Goal: Information Seeking & Learning: Find contact information

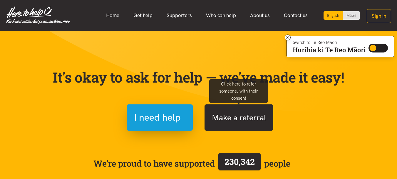
click at [249, 118] on button "Make a referral" at bounding box center [239, 117] width 69 height 26
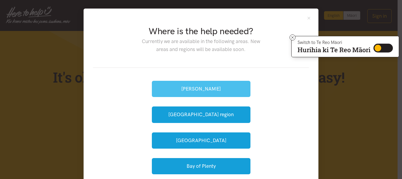
click at [220, 86] on button "[PERSON_NAME]" at bounding box center [201, 89] width 99 height 16
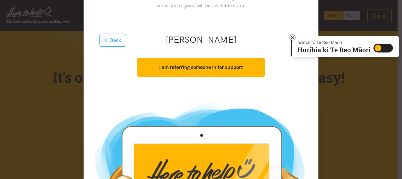
scroll to position [27, 0]
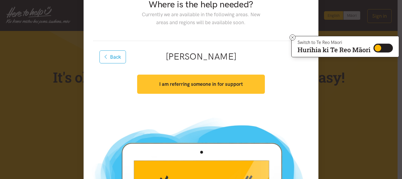
click at [219, 87] on button "I am referring someone in for support" at bounding box center [200, 83] width 127 height 19
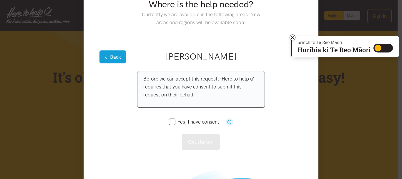
click at [114, 57] on button "Back" at bounding box center [112, 56] width 26 height 13
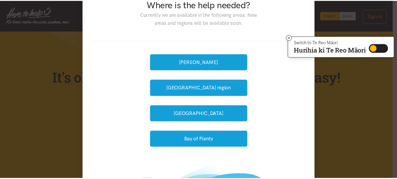
scroll to position [0, 0]
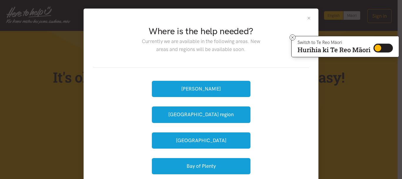
click at [307, 16] on button "Close" at bounding box center [308, 18] width 5 height 5
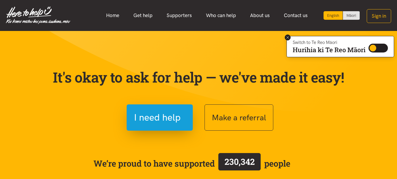
click at [286, 38] on icon at bounding box center [288, 37] width 4 height 4
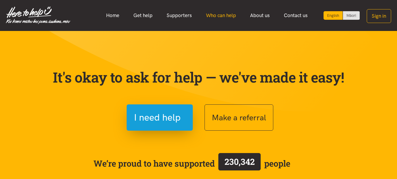
click at [221, 19] on link "Who can help" at bounding box center [221, 15] width 44 height 13
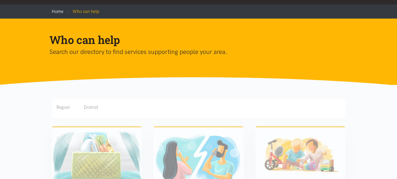
scroll to position [24, 0]
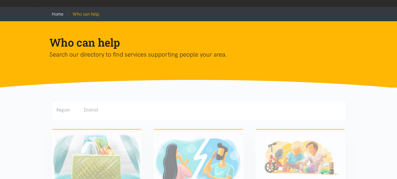
drag, startPoint x: 401, startPoint y: 56, endPoint x: 400, endPoint y: 26, distance: 29.1
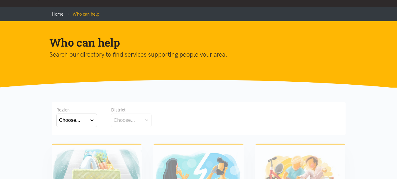
click at [93, 120] on button "Choose..." at bounding box center [76, 119] width 41 height 13
click at [86, 146] on div "[GEOGRAPHIC_DATA]" at bounding box center [76, 145] width 35 height 7
click at [69, 148] on label "[GEOGRAPHIC_DATA]" at bounding box center [76, 145] width 35 height 7
click at [0, 0] on input "[GEOGRAPHIC_DATA]" at bounding box center [0, 0] width 0 height 0
click at [153, 119] on button "Choose..." at bounding box center [140, 119] width 59 height 13
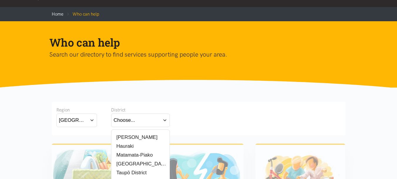
click at [131, 135] on label "[PERSON_NAME]" at bounding box center [136, 136] width 44 height 7
click at [0, 0] on input "[PERSON_NAME]" at bounding box center [0, 0] width 0 height 0
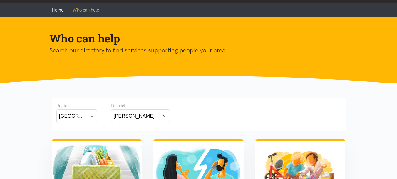
scroll to position [27, 0]
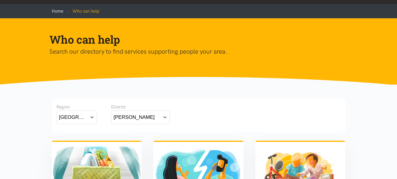
click at [166, 112] on button "[PERSON_NAME]" at bounding box center [140, 116] width 59 height 13
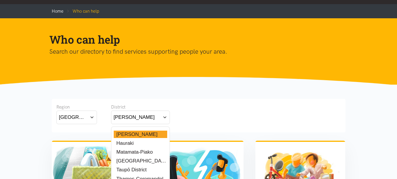
click at [147, 153] on label "Matamata-Piako" at bounding box center [133, 151] width 39 height 7
click at [0, 0] on input "Matamata-Piako" at bounding box center [0, 0] width 0 height 0
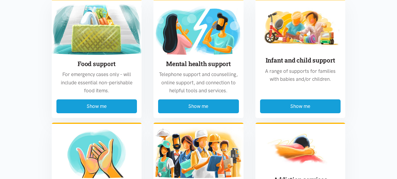
scroll to position [169, 0]
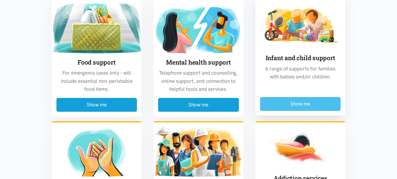
click at [320, 106] on button "Show me" at bounding box center [300, 104] width 81 height 14
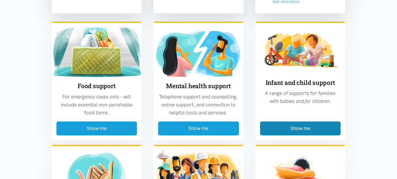
scroll to position [372, 0]
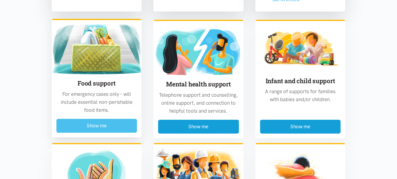
click at [120, 125] on button "Show me" at bounding box center [96, 126] width 81 height 14
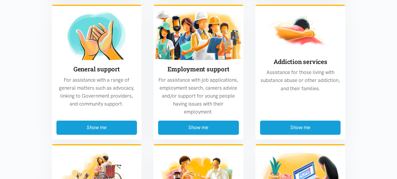
scroll to position [484, 0]
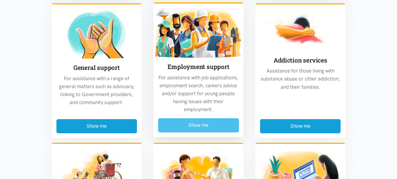
click at [214, 123] on button "Show me" at bounding box center [198, 125] width 81 height 14
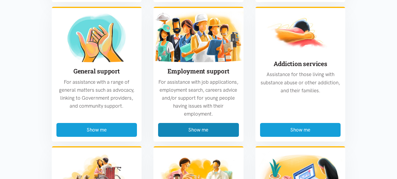
scroll to position [692, 0]
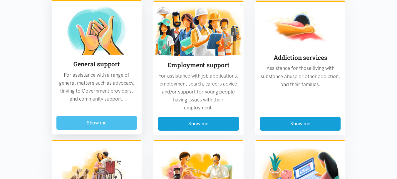
click at [104, 116] on button "Show me" at bounding box center [96, 123] width 81 height 14
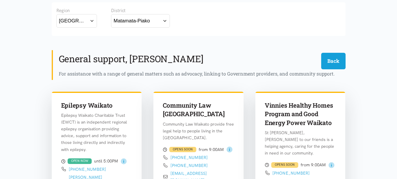
scroll to position [0, 0]
